Goal: Find specific page/section: Find specific page/section

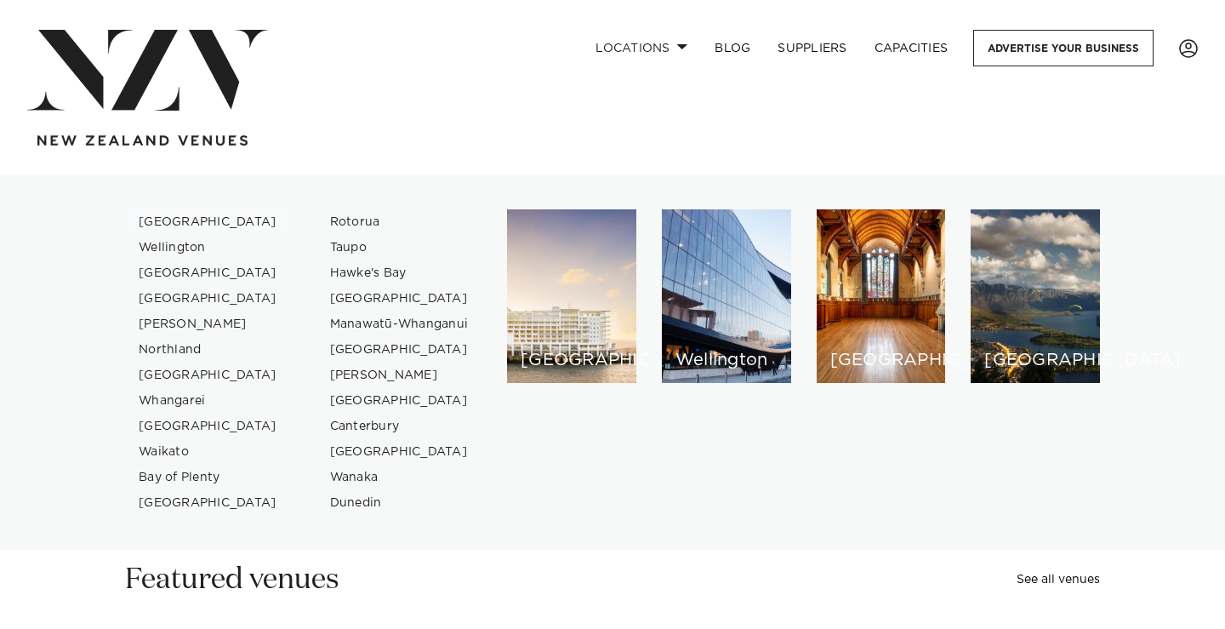
click at [154, 219] on link "[GEOGRAPHIC_DATA]" at bounding box center [208, 222] width 166 height 26
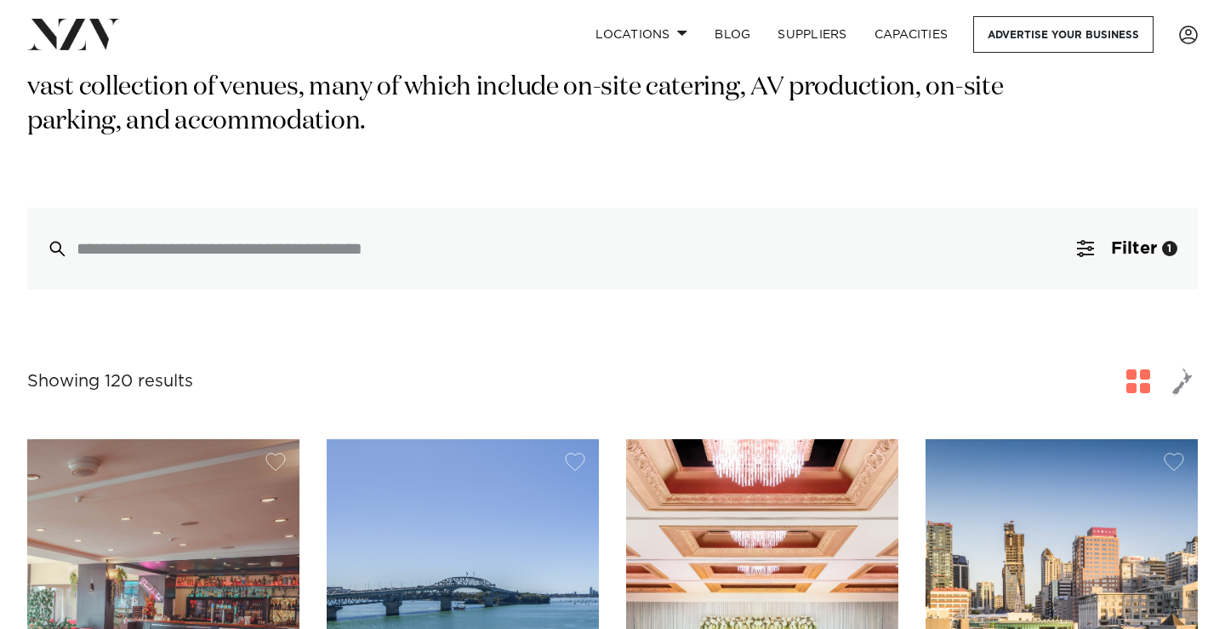
scroll to position [321, 0]
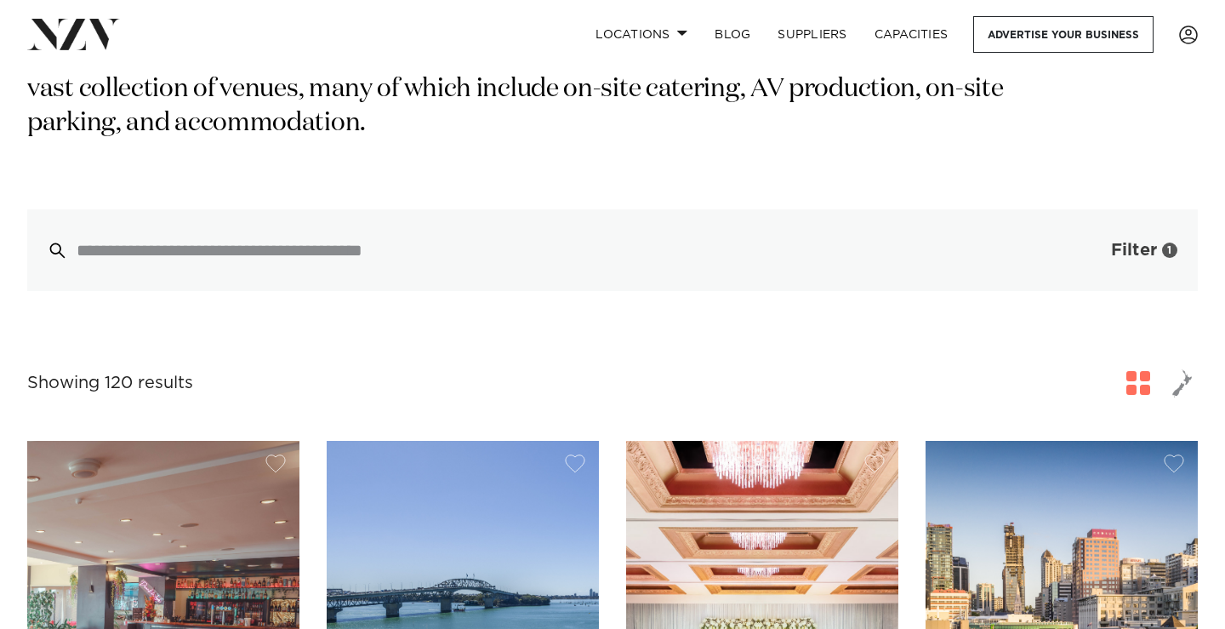
click at [1082, 242] on span "button" at bounding box center [1085, 250] width 17 height 17
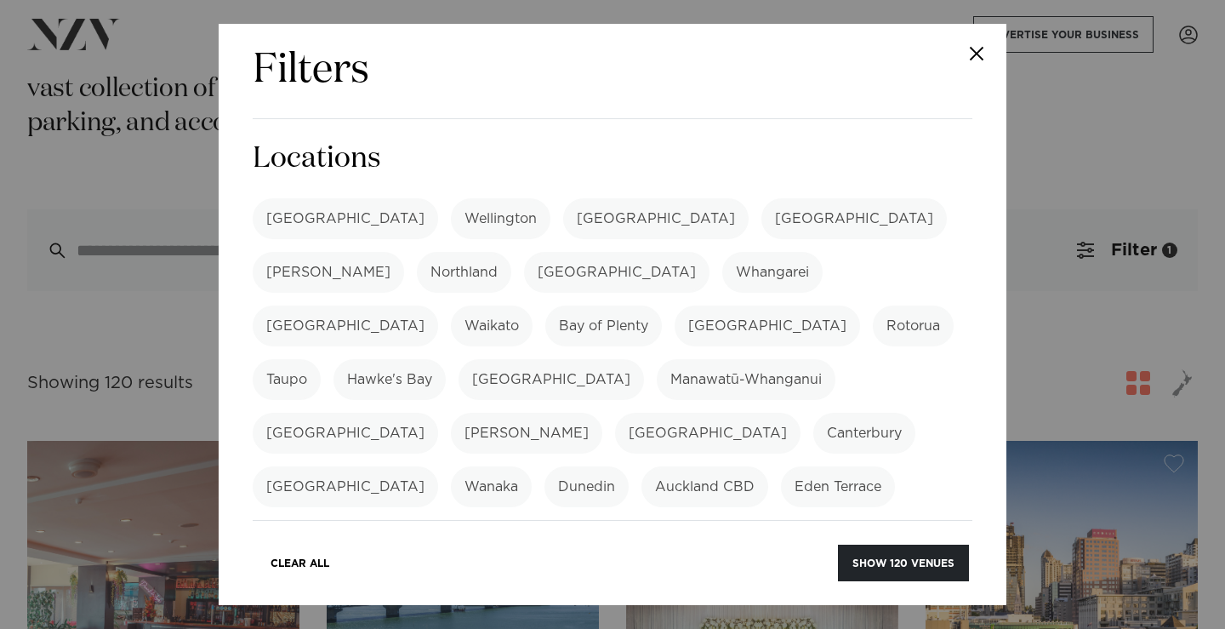
click at [980, 55] on button "Close" at bounding box center [977, 54] width 60 height 60
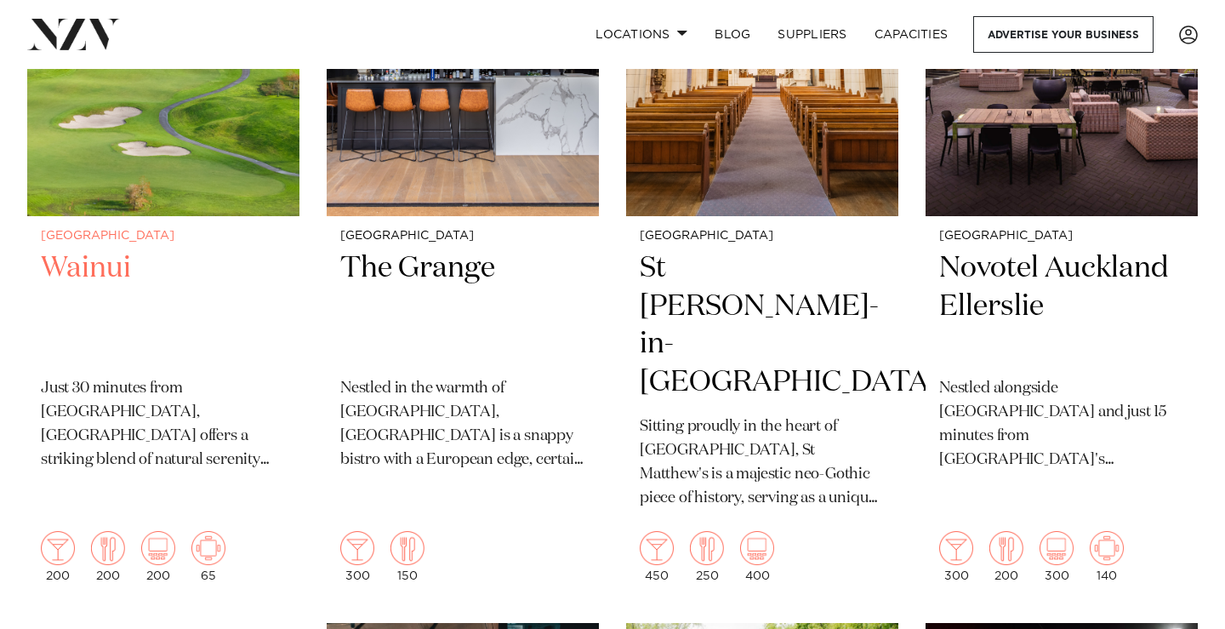
scroll to position [3857, 0]
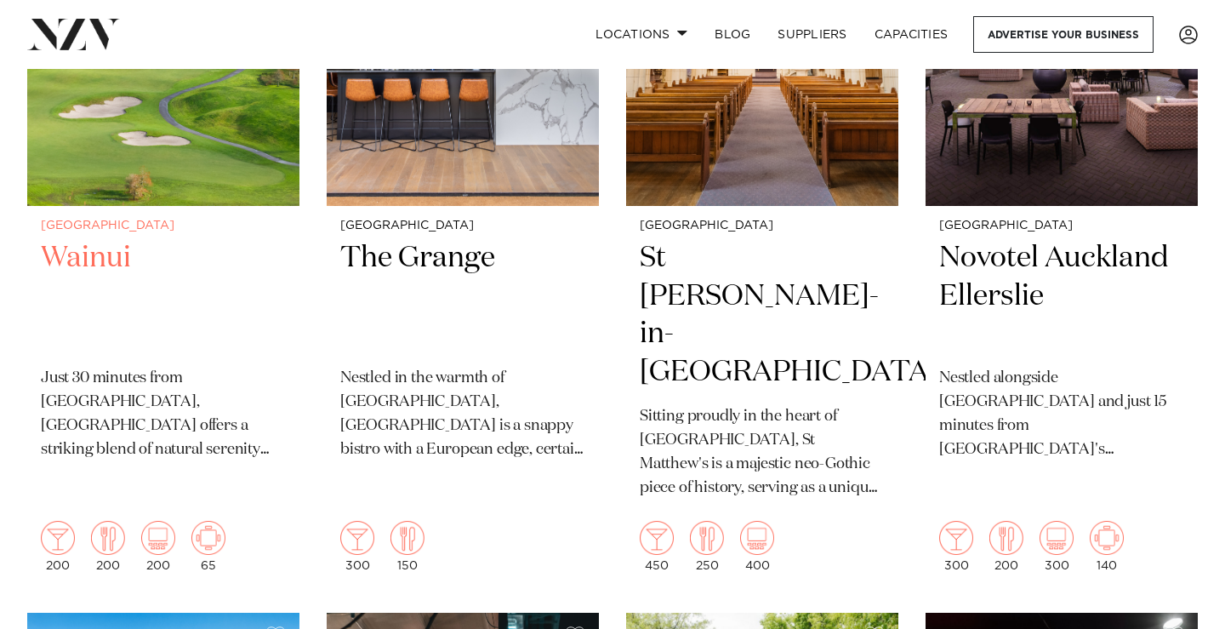
click at [76, 239] on h2 "Wainui" at bounding box center [163, 296] width 245 height 115
